Goal: Book appointment/travel/reservation

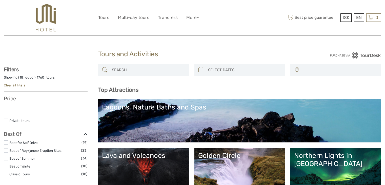
select select
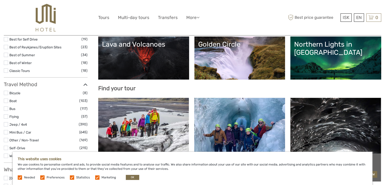
scroll to position [127, 0]
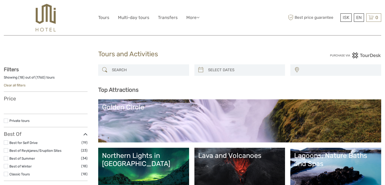
select select
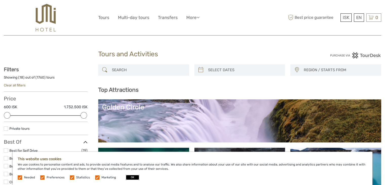
click at [126, 178] on button "OK" at bounding box center [132, 177] width 13 height 5
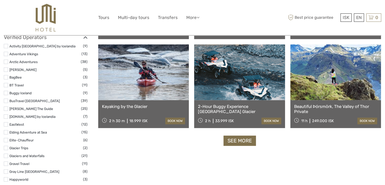
scroll to position [583, 0]
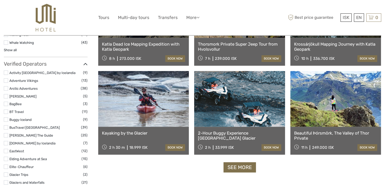
click at [240, 169] on link "See more" at bounding box center [240, 167] width 32 height 10
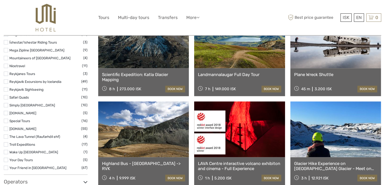
scroll to position [811, 0]
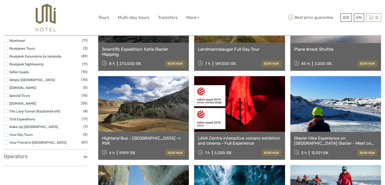
click at [10, 122] on label "Troll Expeditions" at bounding box center [45, 119] width 72 height 6
click at [0, 0] on input "checkbox" at bounding box center [0, 0] width 0 height 0
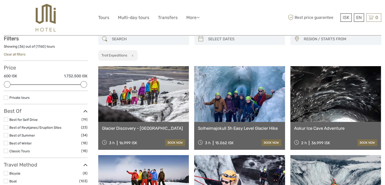
scroll to position [29, 0]
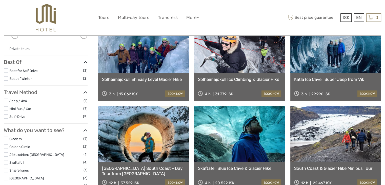
scroll to position [79, 0]
